Goal: Task Accomplishment & Management: Complete application form

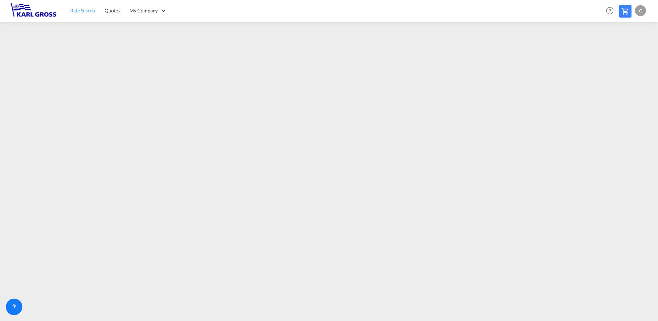
click at [84, 11] on span "Rate Search" at bounding box center [82, 11] width 25 height 6
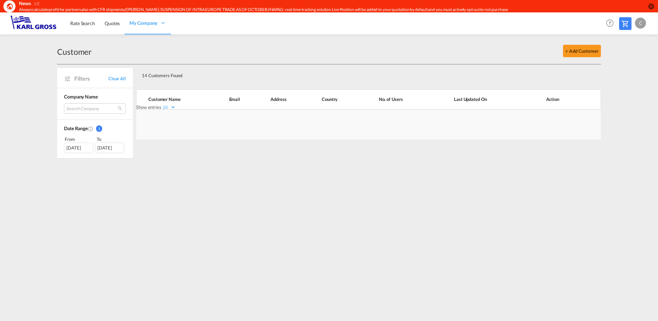
click at [602, 49] on div "Customer + Add Customer Filters Clear All Company Name Search Company clean-tek…" at bounding box center [329, 99] width 551 height 131
click at [579, 49] on button "+ Add Customer" at bounding box center [582, 51] width 38 height 12
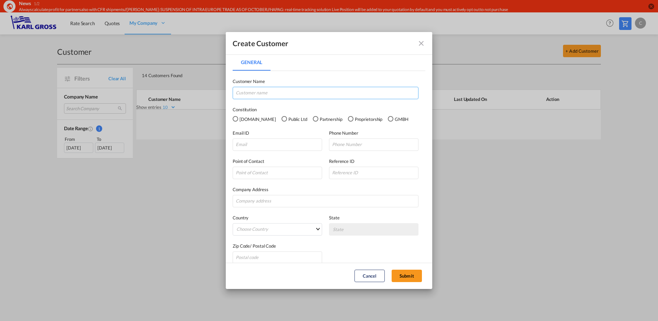
click at [263, 93] on input "General General ..." at bounding box center [326, 93] width 186 height 12
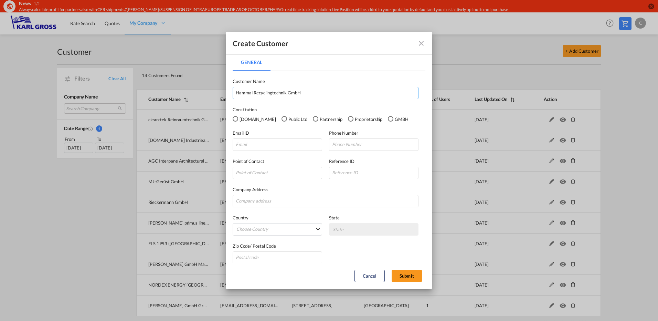
click at [294, 91] on input "Hammal Recyclingtechnik GmbH" at bounding box center [326, 93] width 186 height 12
drag, startPoint x: 315, startPoint y: 94, endPoint x: 219, endPoint y: 84, distance: 96.5
click at [204, 80] on div "Create Customer General General Customer Name Hammal Recyclingtechnik GmbH Cons…" at bounding box center [329, 160] width 658 height 321
paste input "AMMEL"
type input "HAMMEL Recyclingtechnik GmbH"
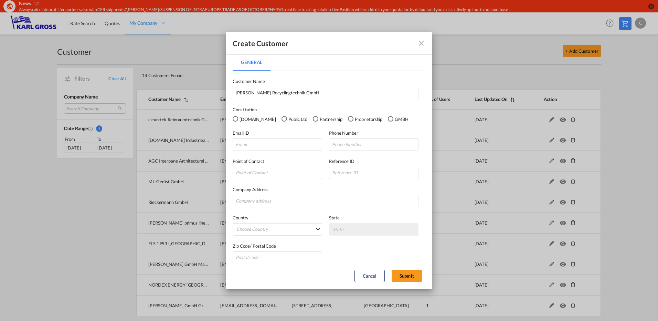
click at [388, 119] on div "GMBH" at bounding box center [391, 119] width 6 height 6
click at [258, 142] on input "General General ..." at bounding box center [277, 144] width 89 height 12
paste input "kerstin.schuenecke-fischer@hammel.de"
type input "kerstin.schuenecke-fischer@hammel.de"
click at [350, 147] on input "General General ..." at bounding box center [373, 144] width 89 height 12
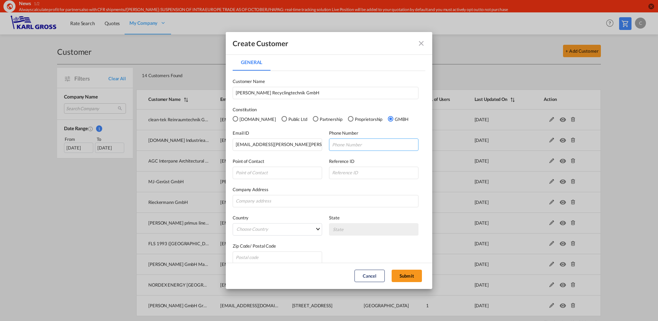
paste input "+49 3695 6991-295"
type input "+49 3695 6991-295"
click at [253, 172] on input "General General ..." at bounding box center [277, 173] width 89 height 12
click at [267, 201] on input "General General ..." at bounding box center [326, 201] width 186 height 12
paste input "Leimbacher Strasse 130"
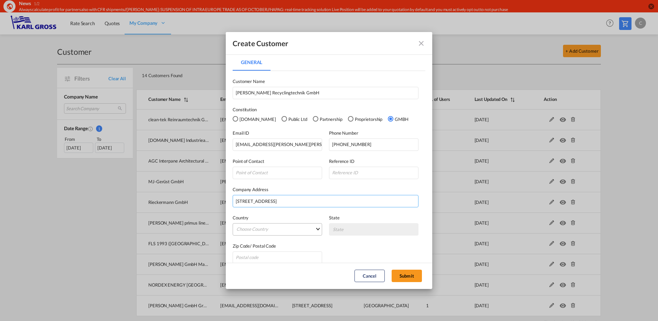
type input "Leimbacher Strasse 130"
click at [249, 231] on md-select "Choose Country Afghanistan Albania Algeria American Samoa Andorra Angola Anguil…" at bounding box center [277, 229] width 89 height 12
type md-option "Afghanistan"
type md-option "Gabon"
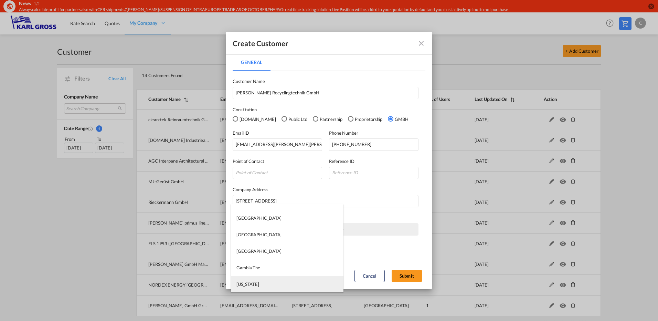
type md-option "Georgia"
type md-option "Germany"
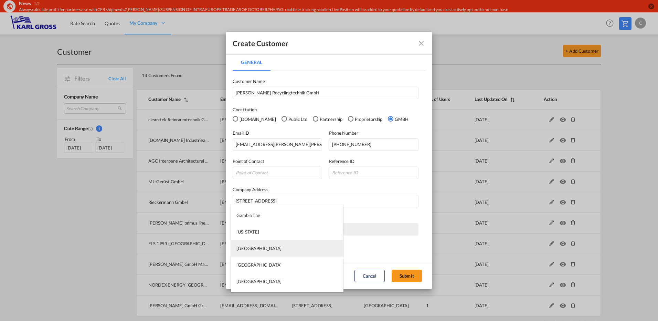
click at [255, 247] on md-option "Germany" at bounding box center [287, 248] width 113 height 17
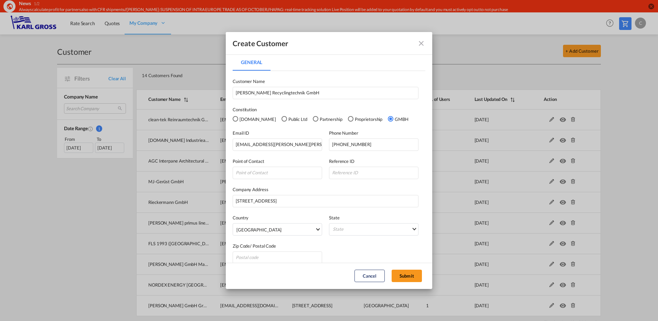
scroll to position [8, 0]
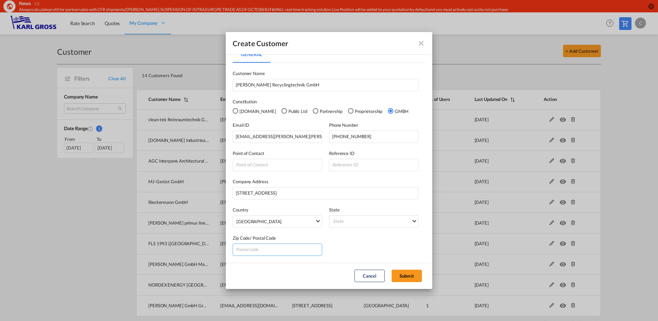
drag, startPoint x: 254, startPoint y: 247, endPoint x: 262, endPoint y: 248, distance: 8.7
click at [254, 247] on input "General General ..." at bounding box center [277, 249] width 89 height 12
paste input "36433"
type input "36433"
click at [411, 279] on button "Submit" at bounding box center [407, 275] width 30 height 12
